Goal: Task Accomplishment & Management: Manage account settings

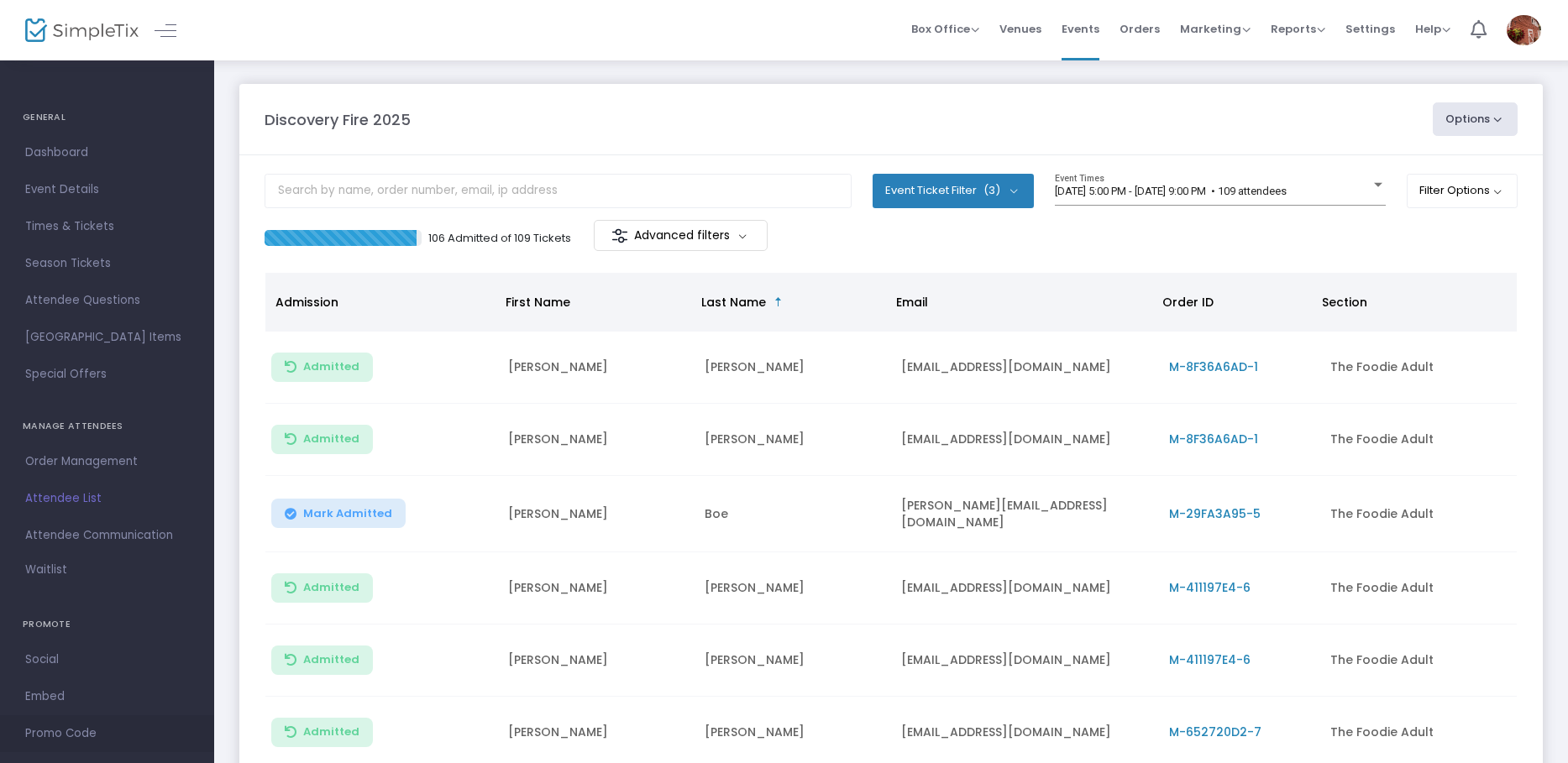
click at [64, 731] on span "Promo Code" at bounding box center [107, 733] width 164 height 22
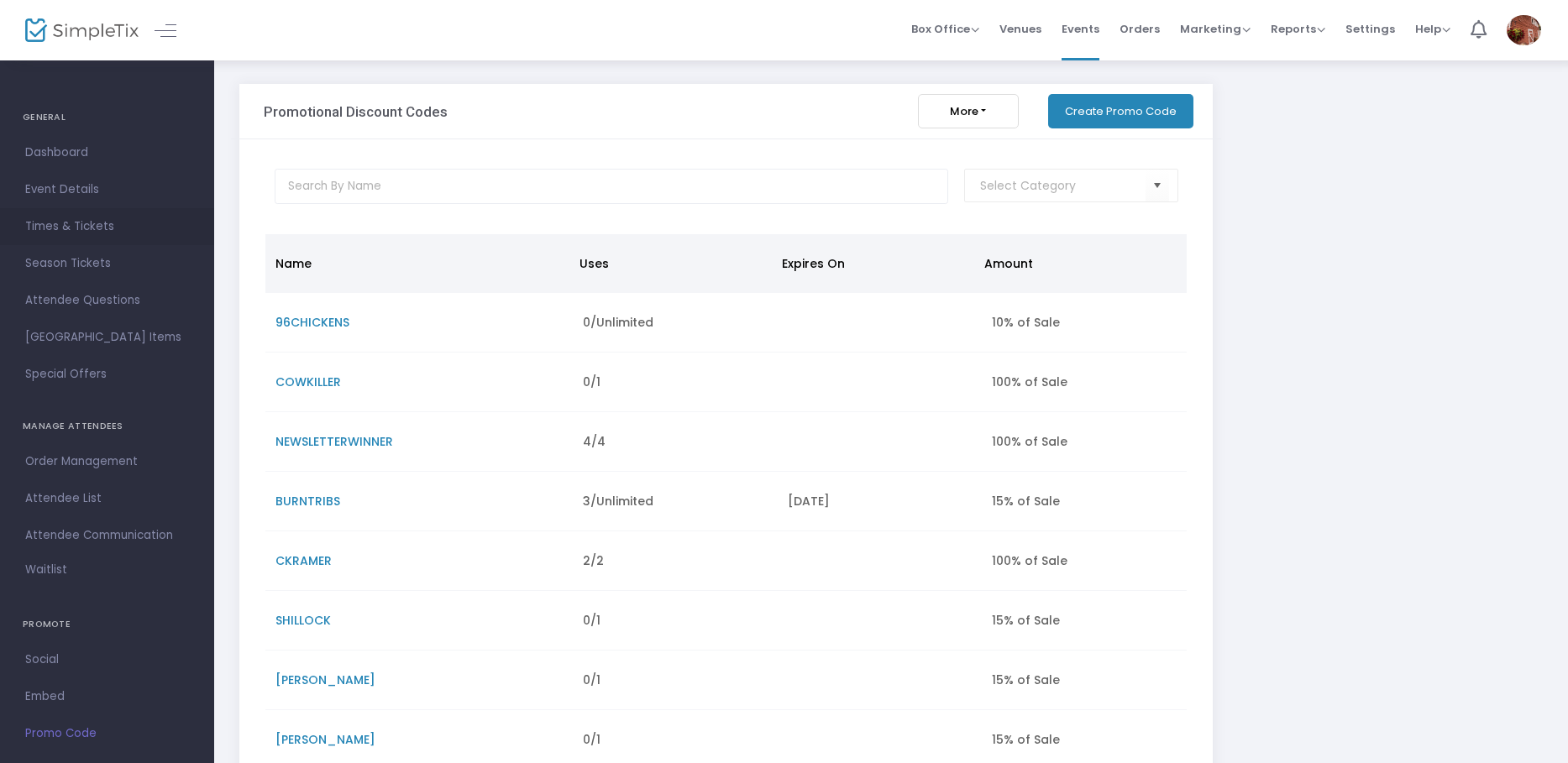
click at [97, 218] on span "Times & Tickets" at bounding box center [107, 226] width 164 height 22
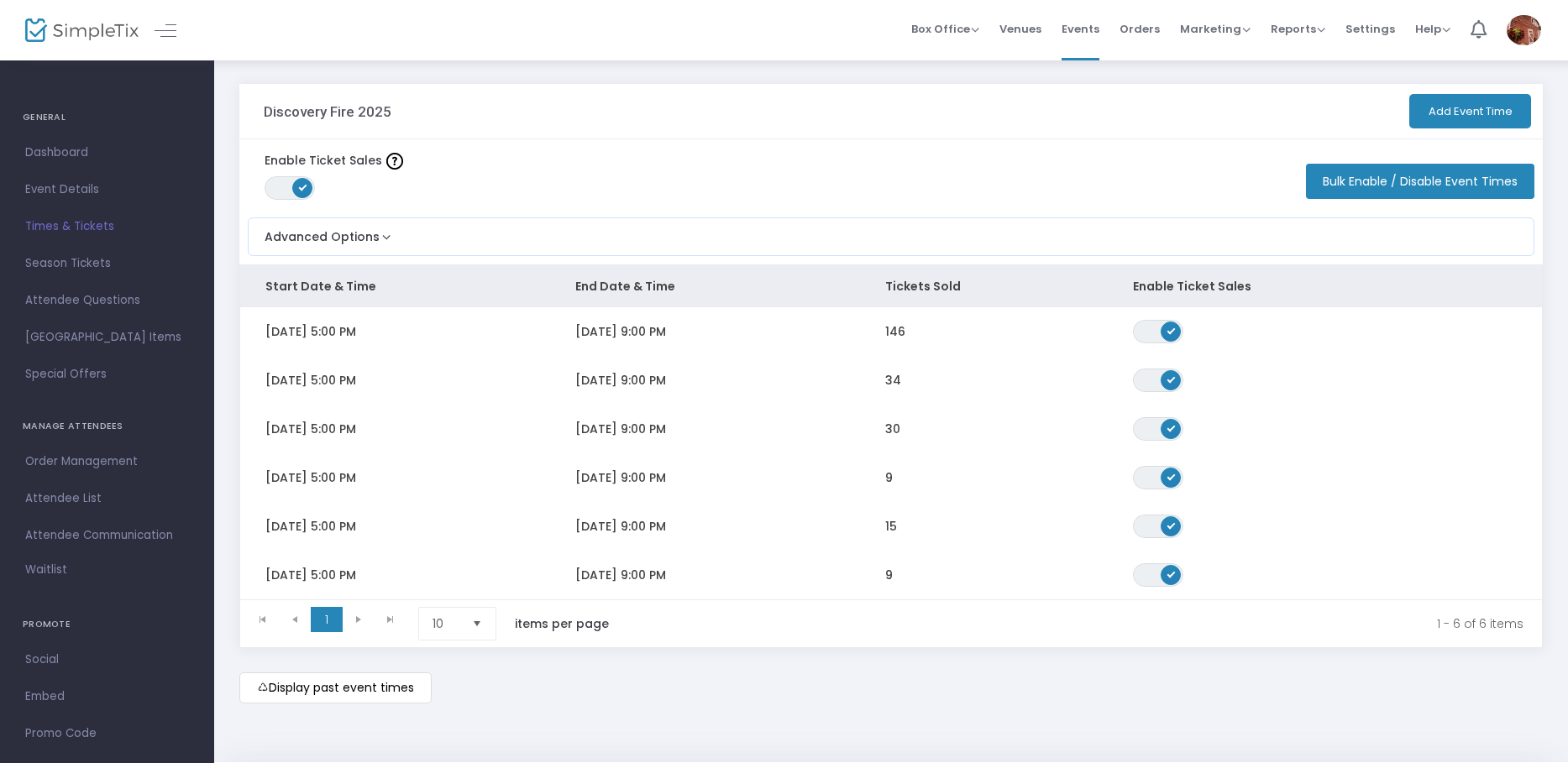
click at [1520, 30] on img at bounding box center [1524, 30] width 35 height 30
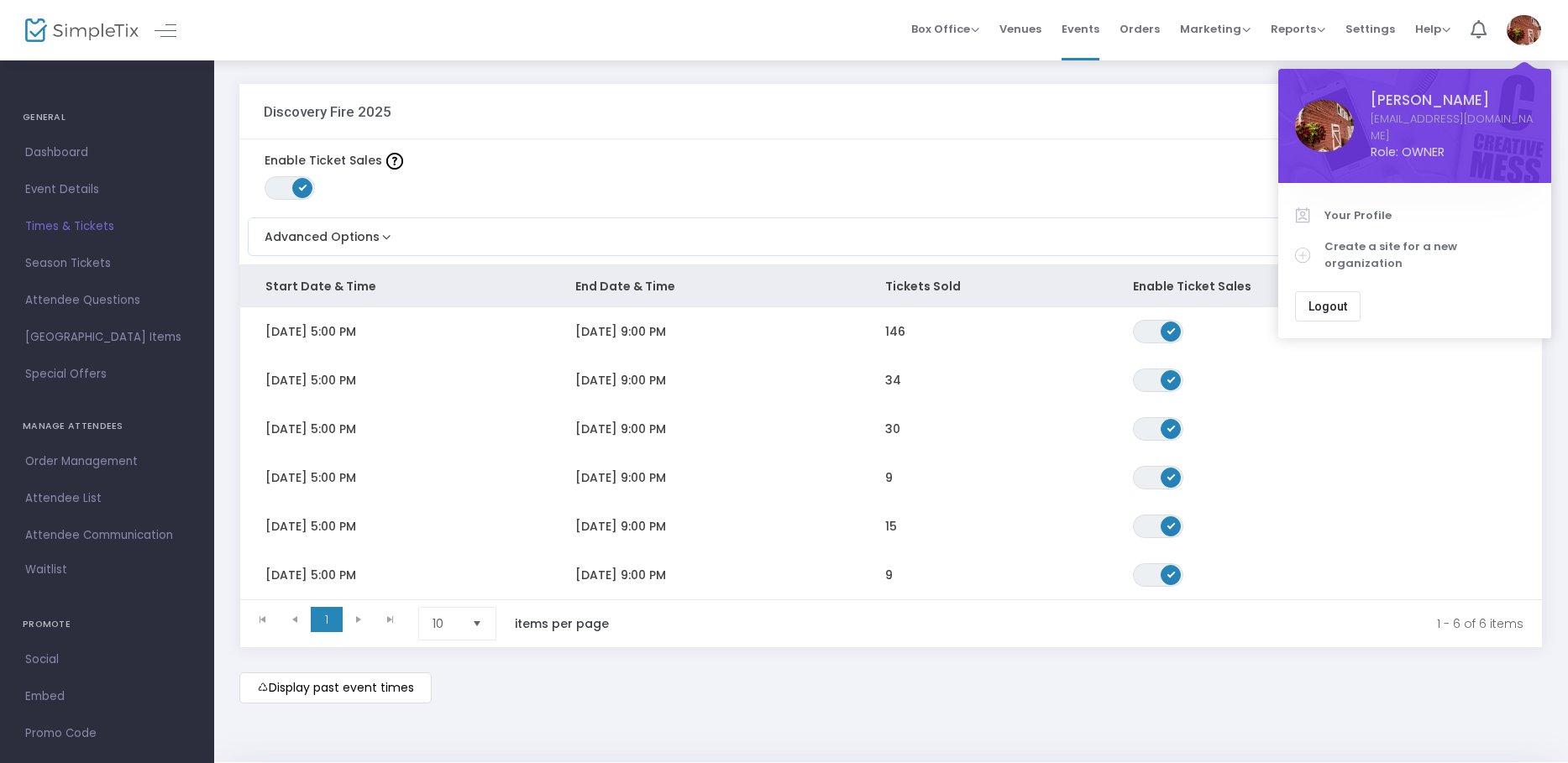
click at [1520, 30] on img at bounding box center [1524, 30] width 35 height 30
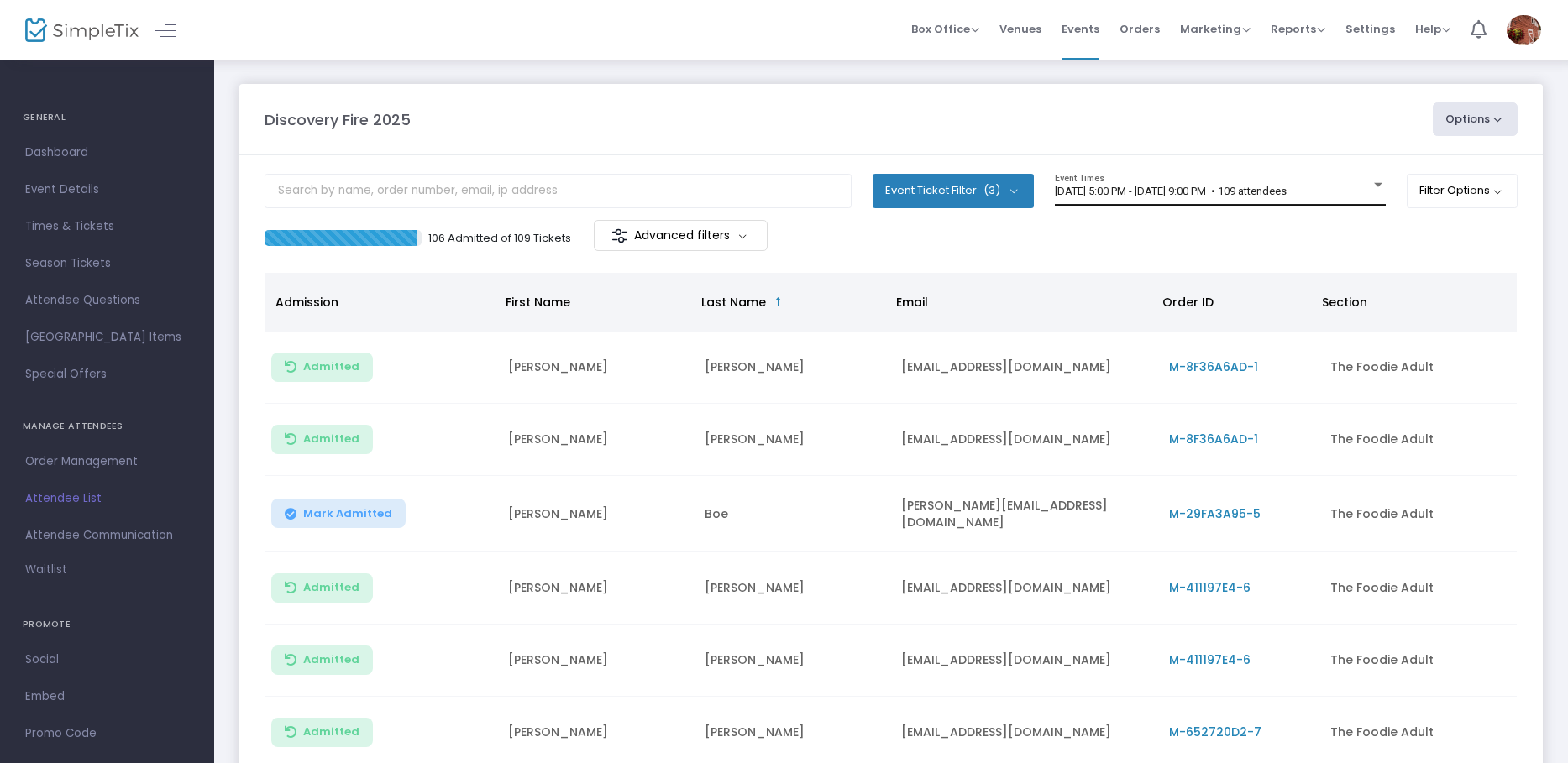
click at [1105, 189] on span "6/12/2025 @ 5:00 PM - 6/12/2025 @ 9:00 PM • 109 attendees" at bounding box center [1170, 191] width 232 height 13
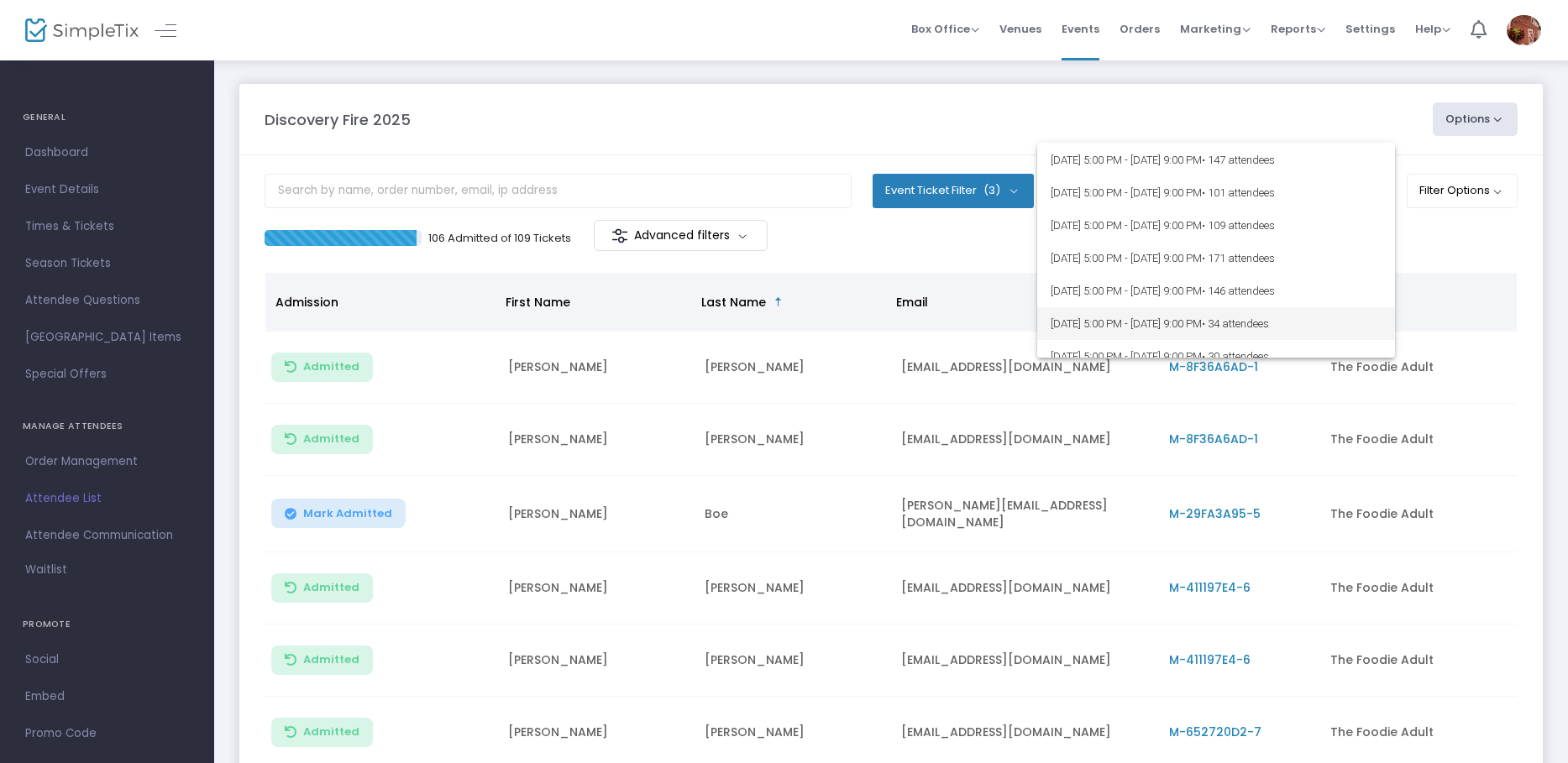
scroll to position [252, 0]
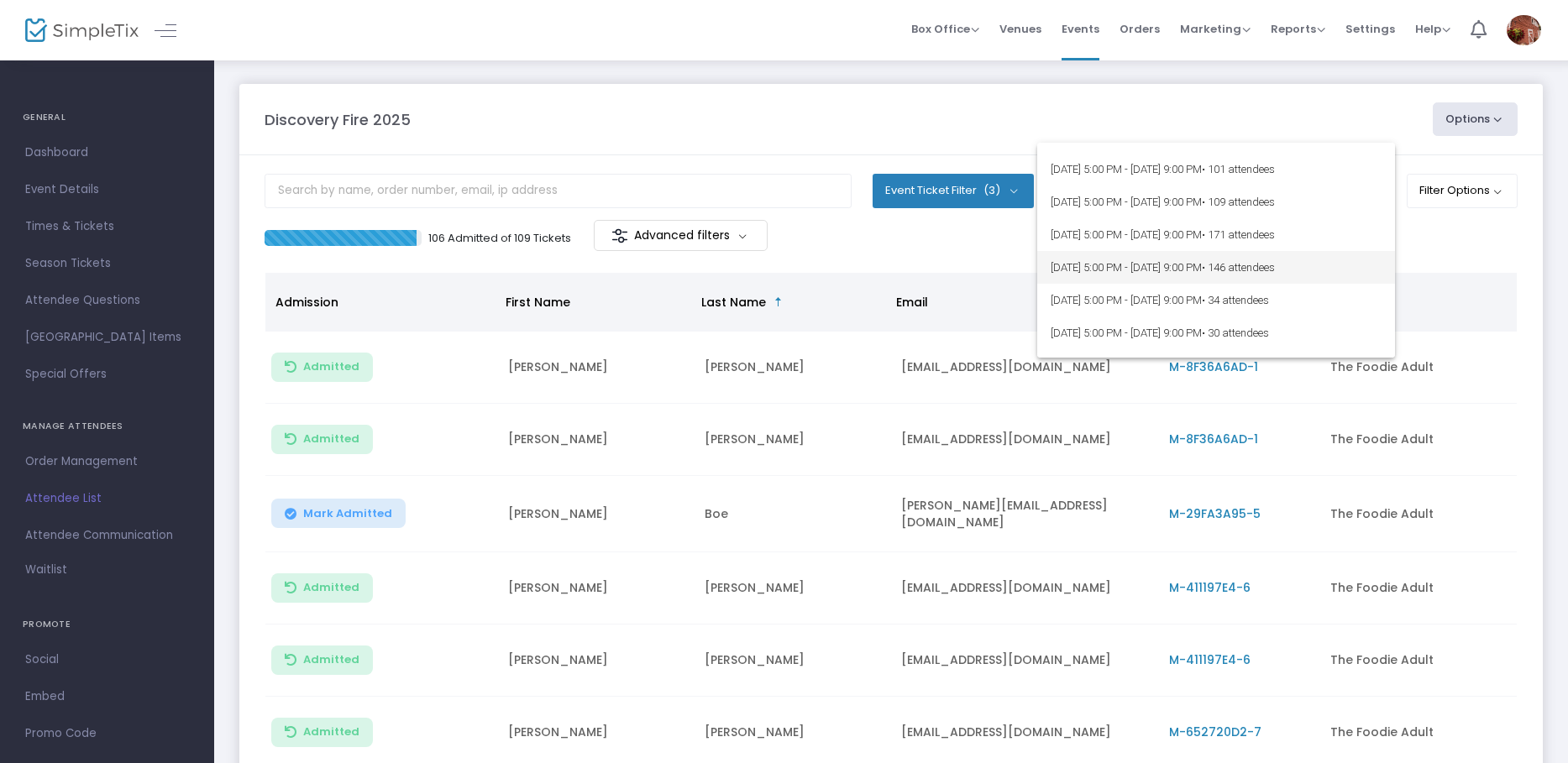
click at [1093, 262] on span "8/21/2025 @ 5:00 PM - 8/21/2025 @ 9:00 PM • 146 attendees" at bounding box center [1216, 267] width 331 height 33
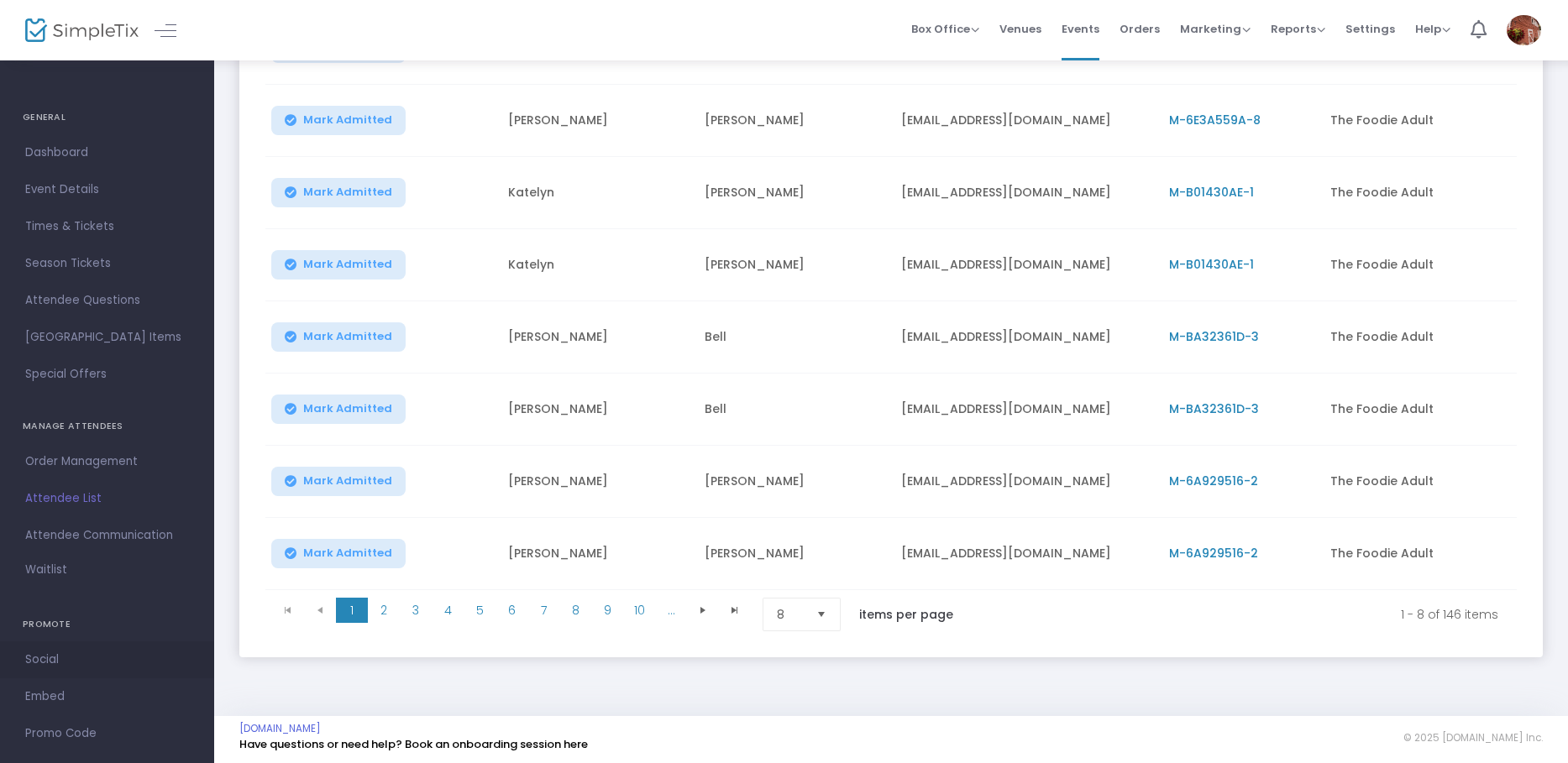
scroll to position [328, 0]
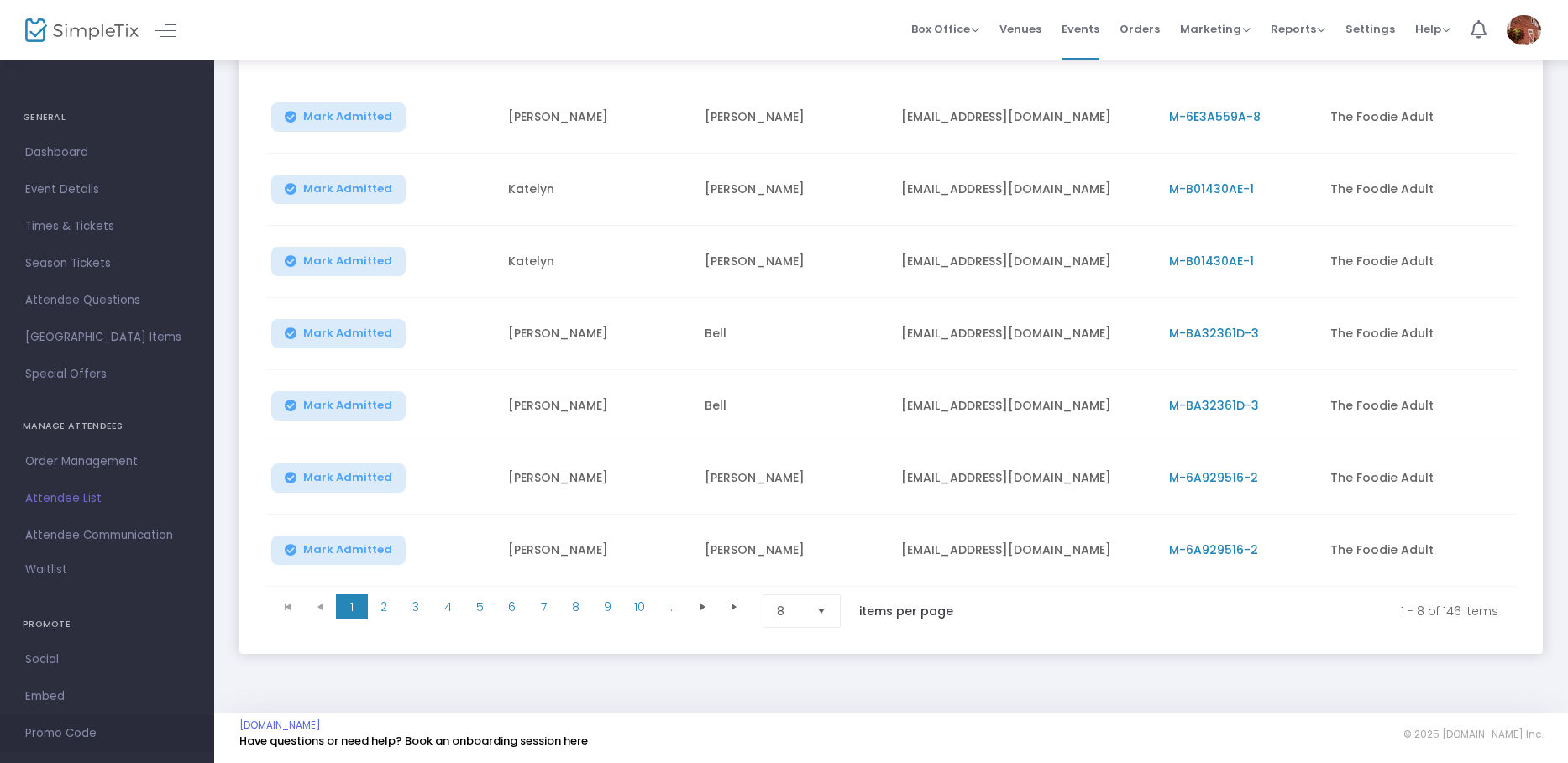
click at [84, 728] on span "Promo Code" at bounding box center [107, 733] width 164 height 22
